Goal: Task Accomplishment & Management: Use online tool/utility

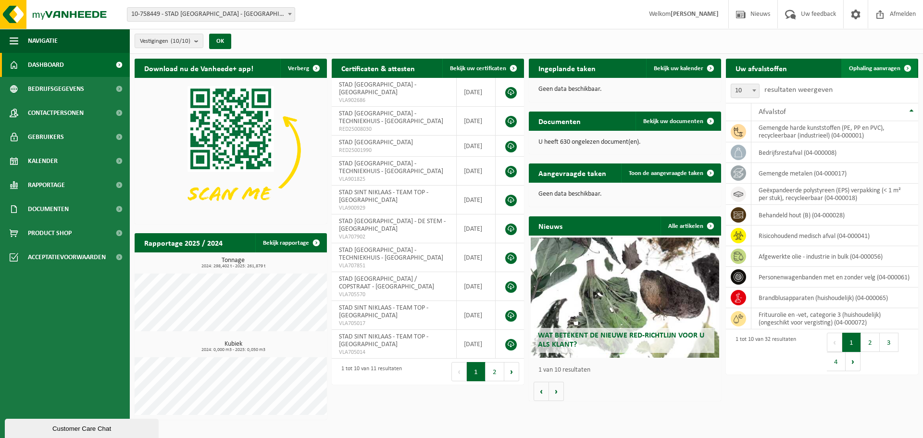
click at [867, 64] on link "Ophaling aanvragen" at bounding box center [880, 68] width 76 height 19
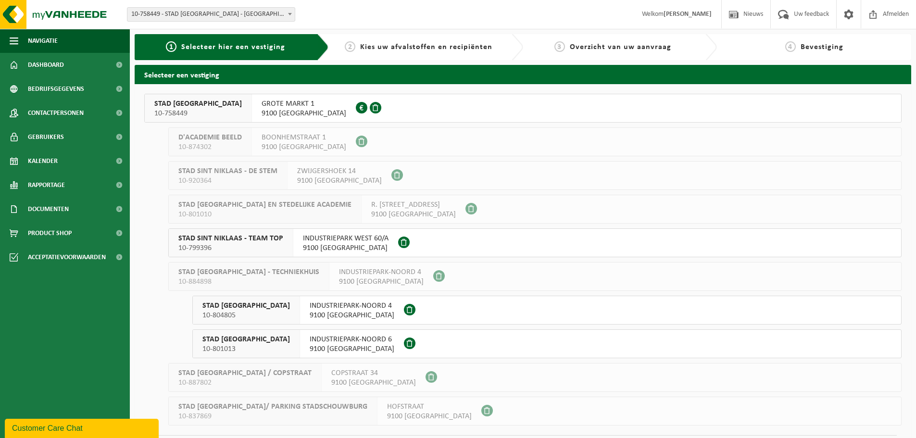
click at [355, 247] on span "9100 SINT-NIKLAAS" at bounding box center [346, 248] width 86 height 10
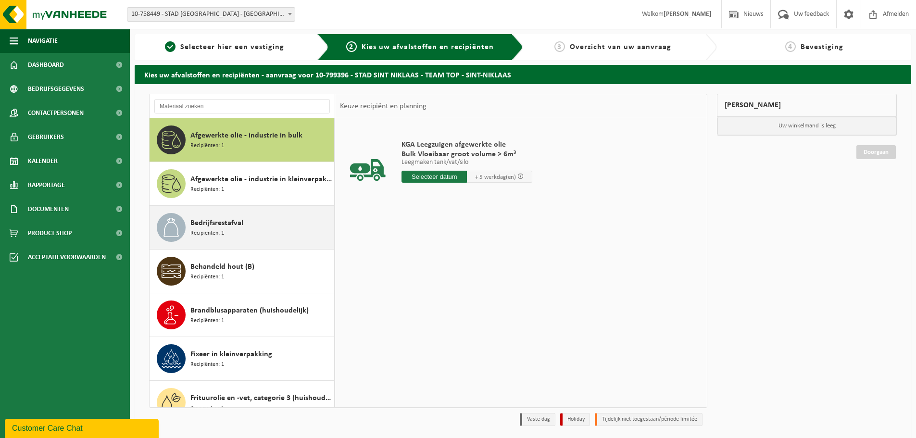
click at [205, 229] on span "Recipiënten: 1" at bounding box center [207, 233] width 34 height 9
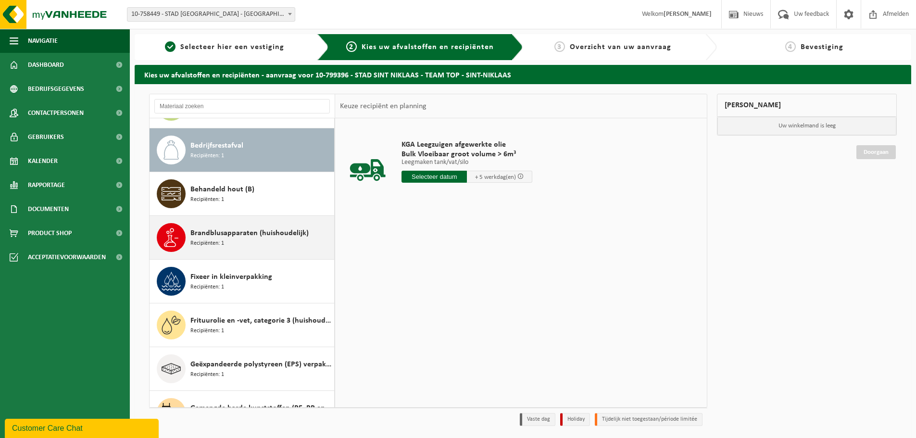
scroll to position [88, 0]
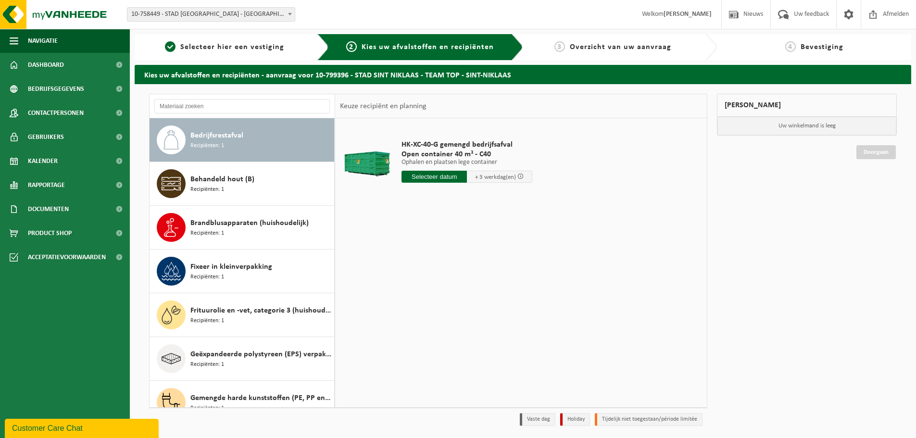
click at [428, 178] on input "text" at bounding box center [434, 177] width 65 height 12
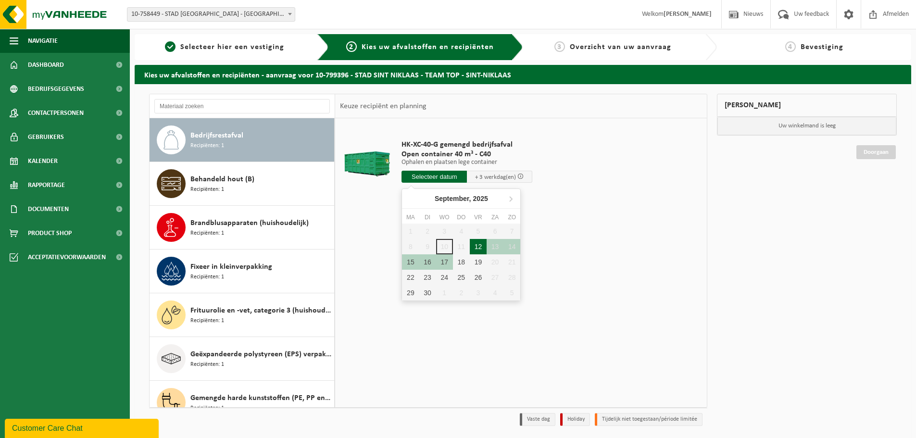
click at [480, 246] on div "12" at bounding box center [478, 246] width 17 height 15
type input "Van [DATE]"
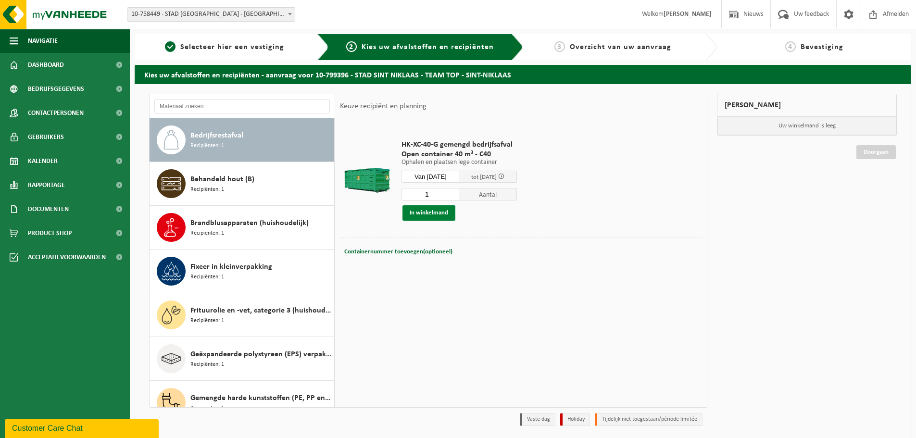
click at [446, 212] on button "In winkelmand" at bounding box center [429, 212] width 53 height 15
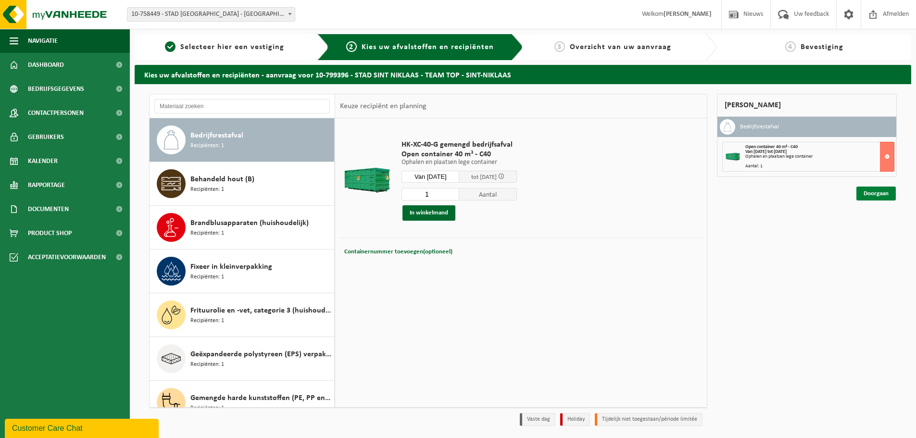
click at [878, 196] on link "Doorgaan" at bounding box center [876, 194] width 39 height 14
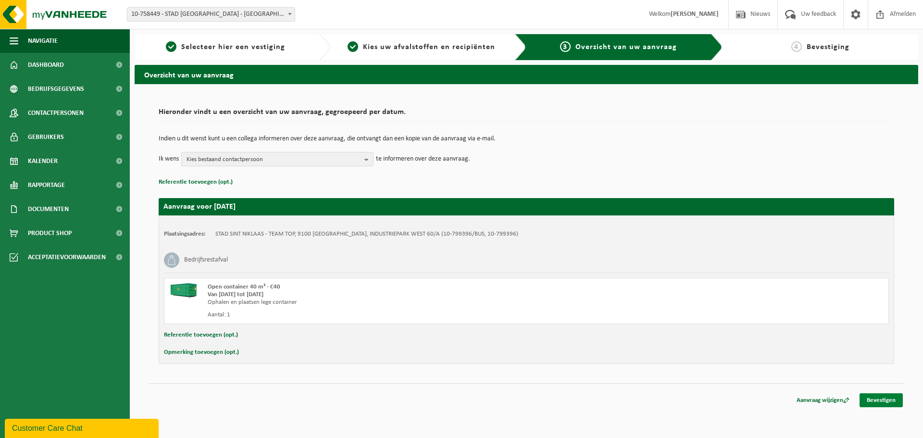
click at [870, 400] on link "Bevestigen" at bounding box center [881, 400] width 43 height 14
click at [880, 398] on link "Bevestigen" at bounding box center [881, 400] width 43 height 14
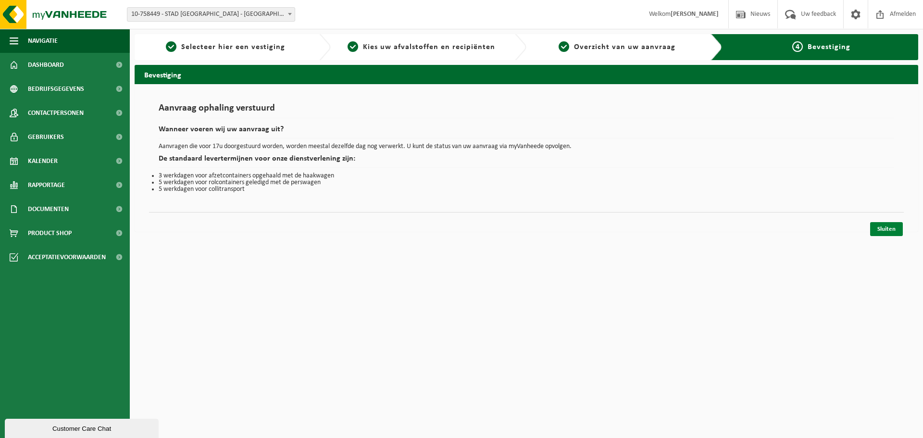
click at [895, 235] on link "Sluiten" at bounding box center [886, 229] width 33 height 14
